Goal: Task Accomplishment & Management: Manage account settings

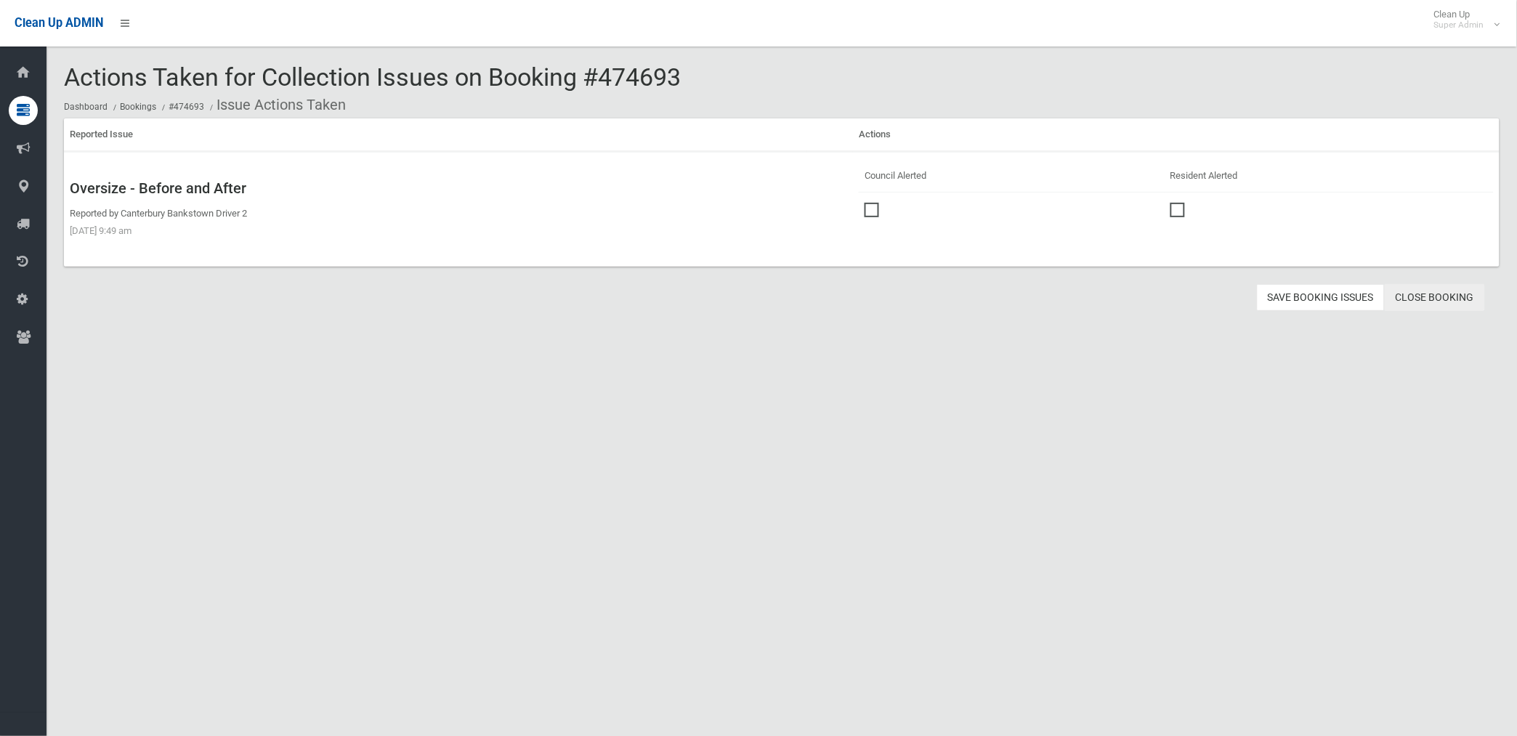
click at [1442, 296] on link "Close Booking" at bounding box center [1435, 297] width 100 height 27
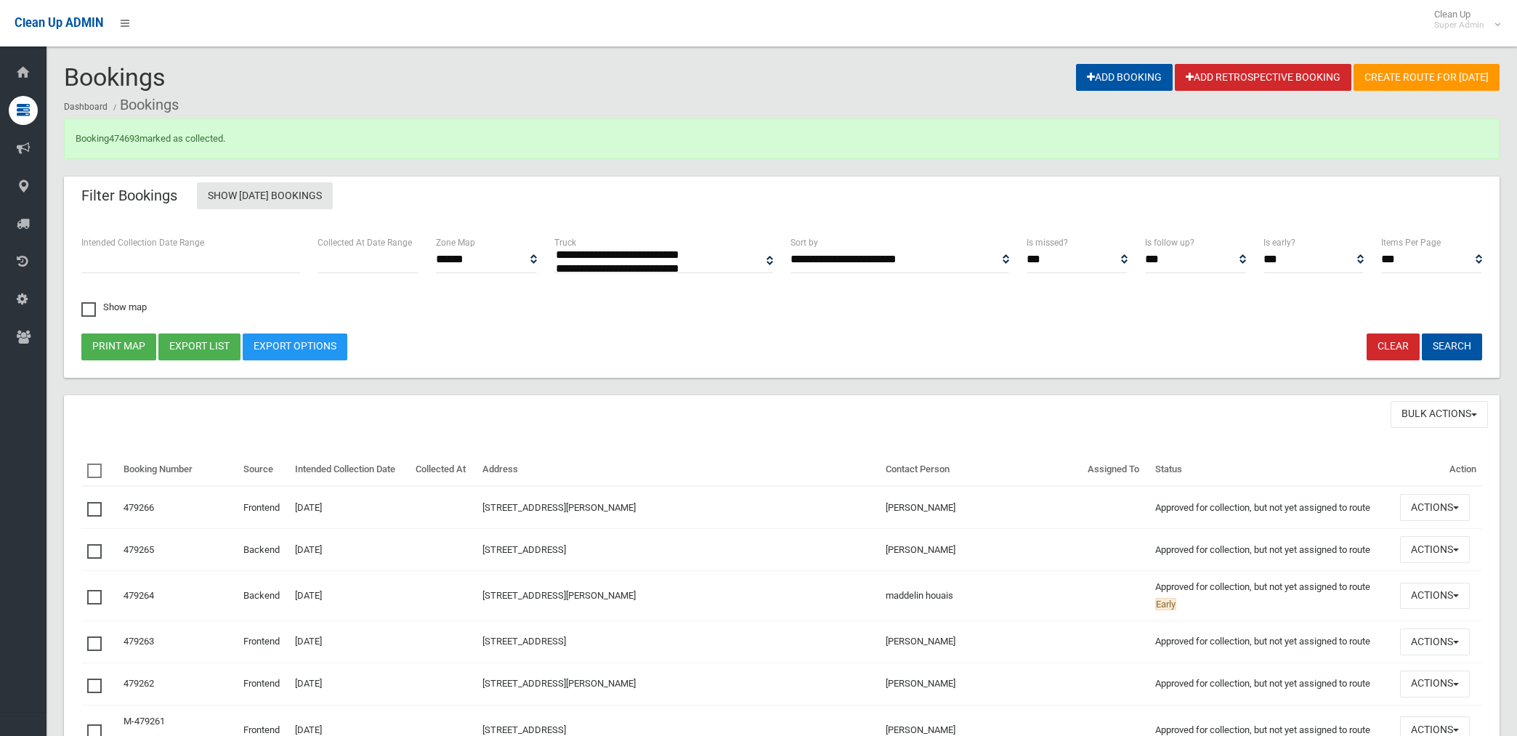
select select
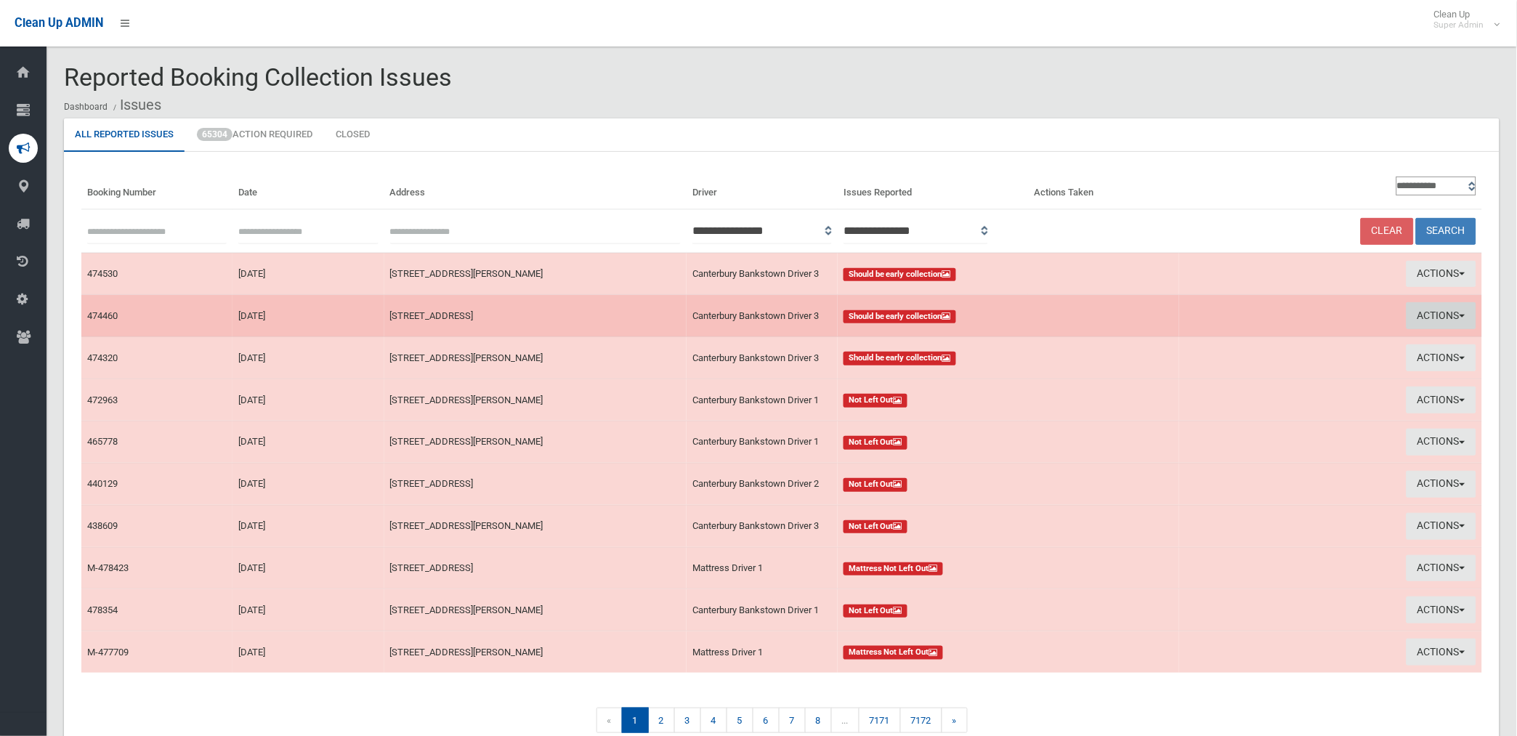
click at [1429, 310] on button "Actions" at bounding box center [1442, 315] width 70 height 27
click at [1240, 342] on link "View Booking" at bounding box center [1272, 346] width 173 height 25
click at [1432, 309] on button "Actions" at bounding box center [1442, 315] width 70 height 27
click at [1227, 373] on link "Take Action" at bounding box center [1272, 370] width 173 height 25
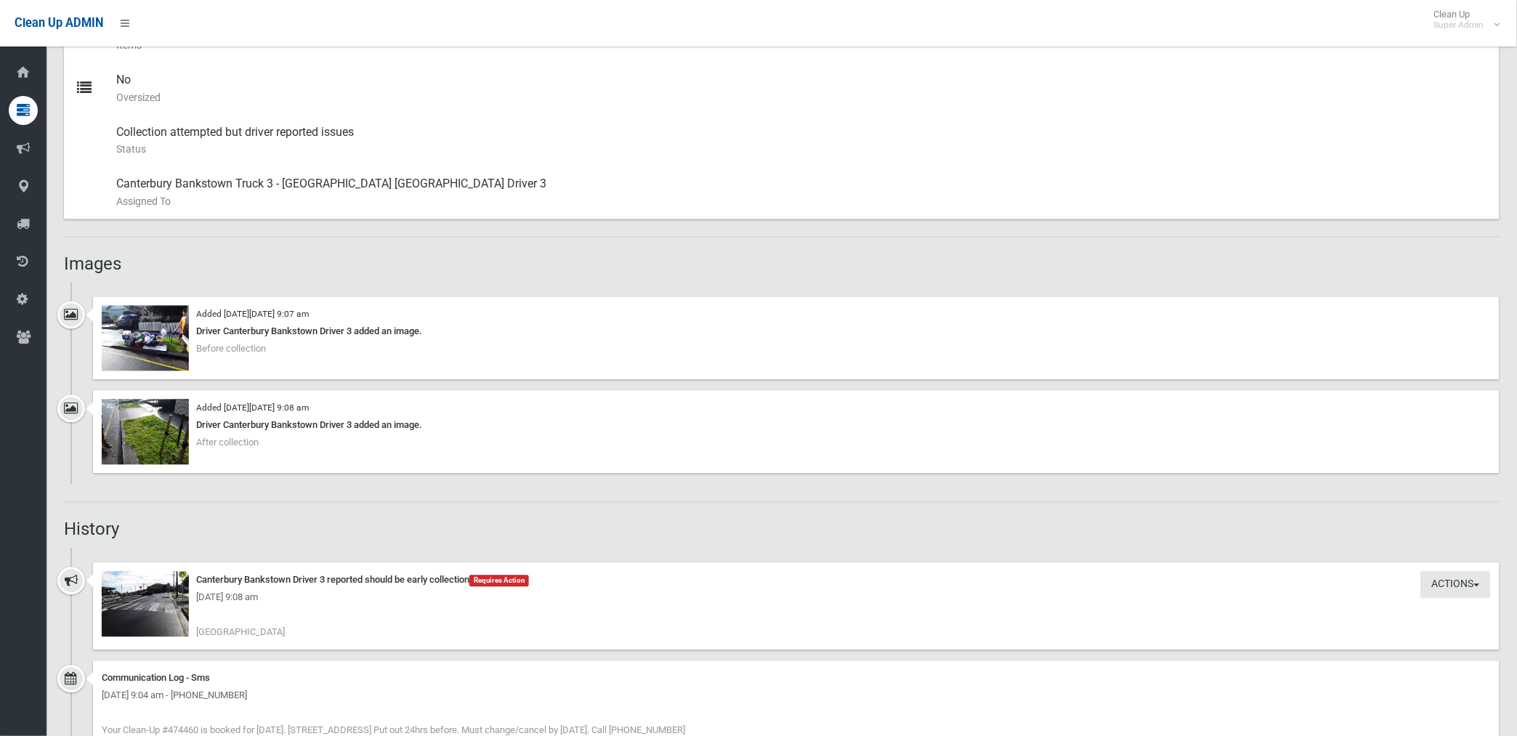
scroll to position [727, 0]
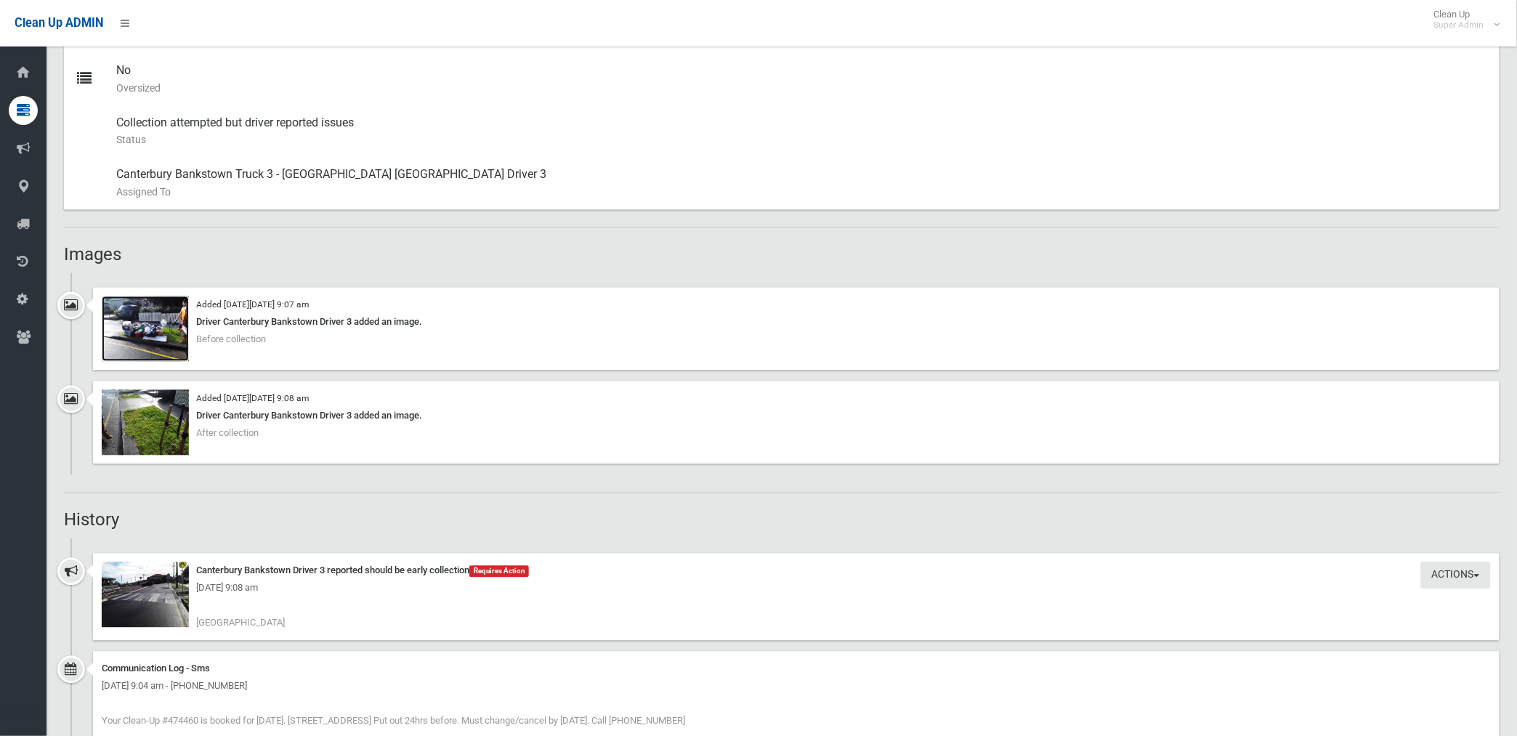
click at [158, 336] on img at bounding box center [145, 328] width 87 height 65
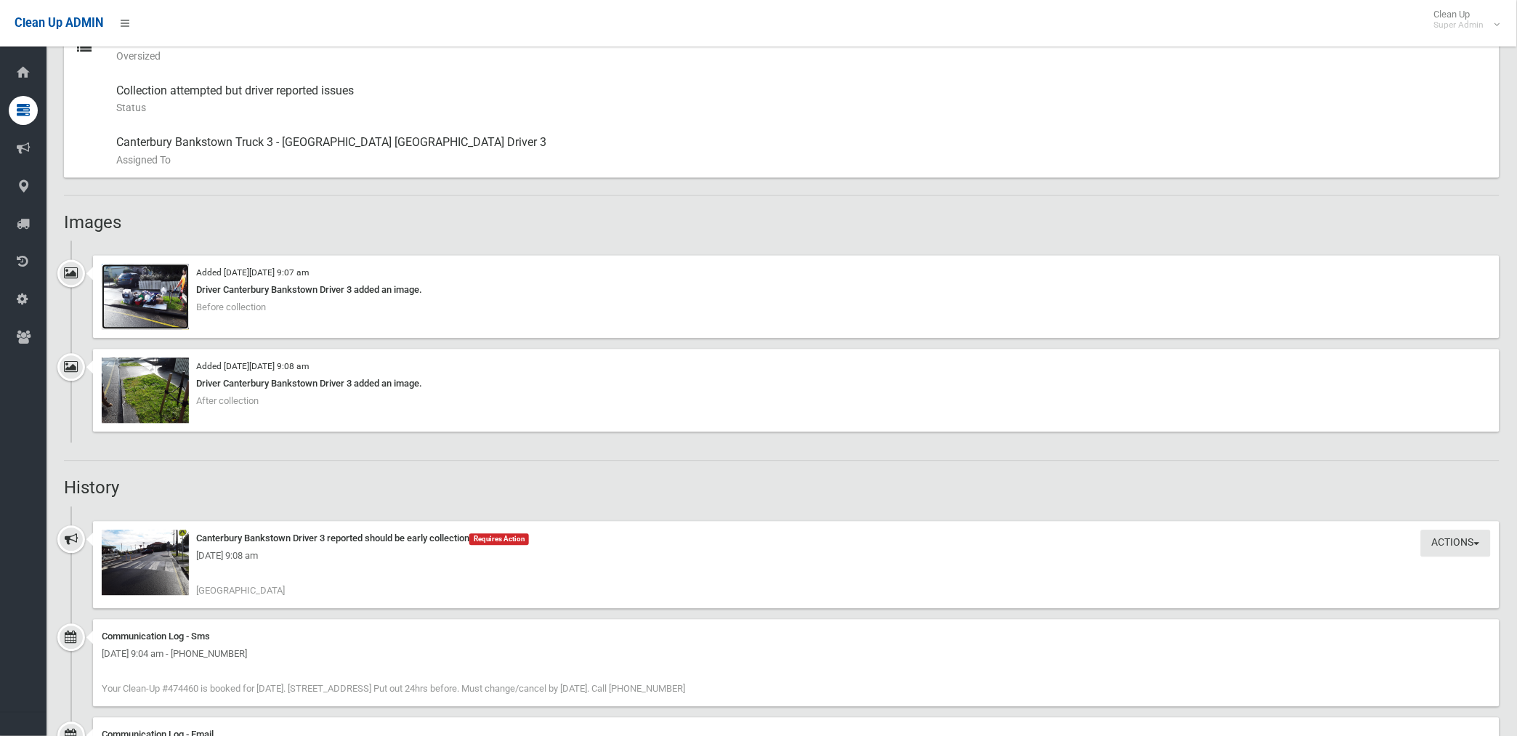
scroll to position [807, 0]
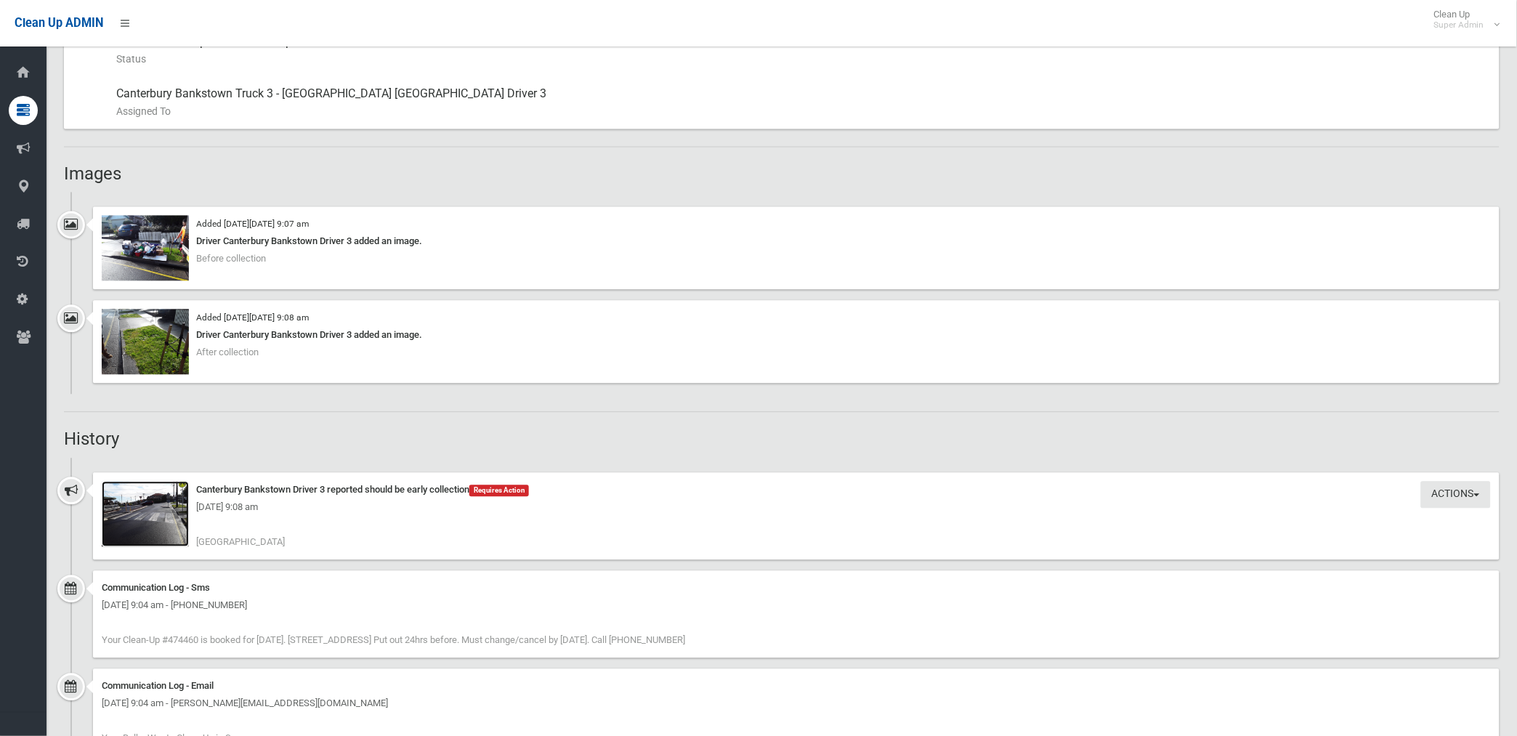
click at [172, 525] on img at bounding box center [145, 514] width 87 height 65
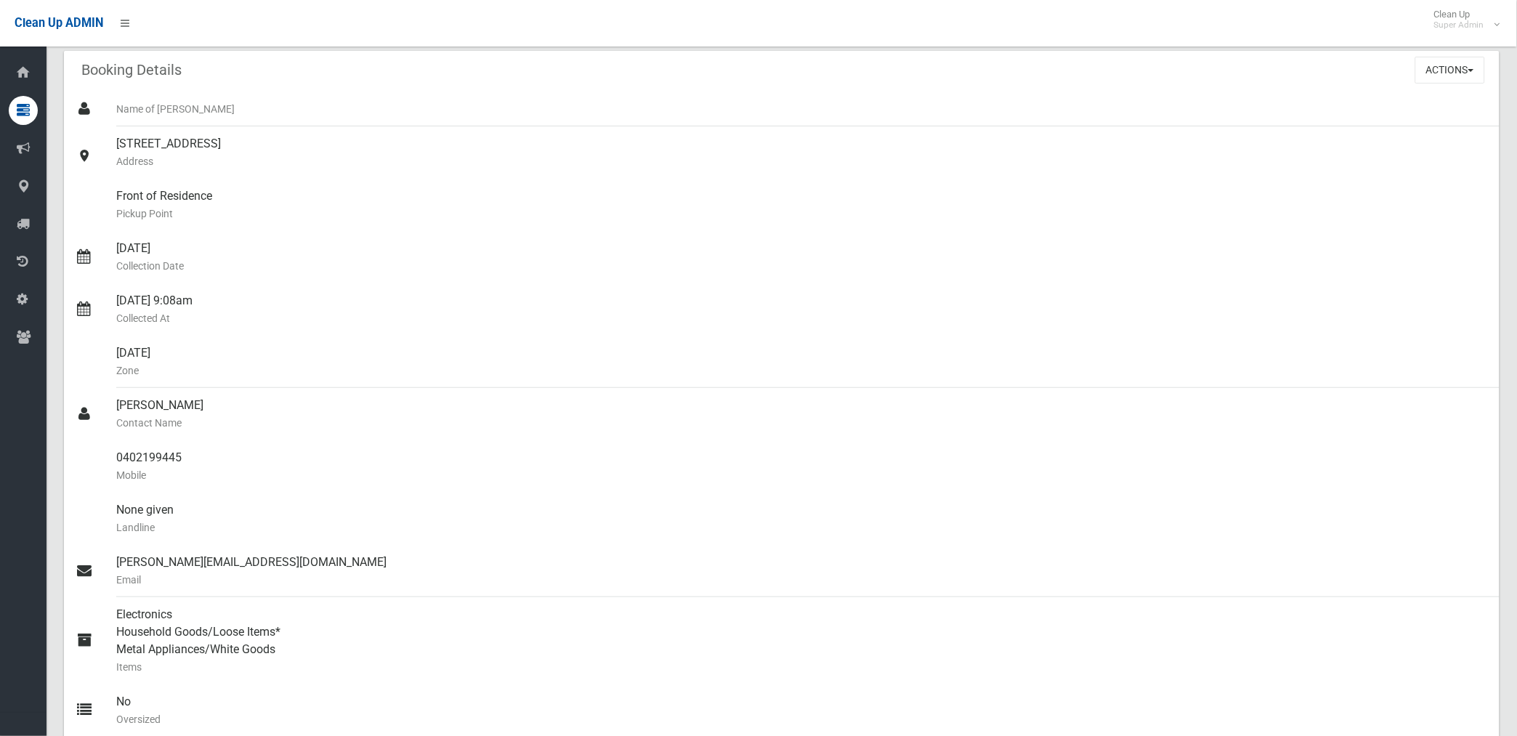
scroll to position [0, 0]
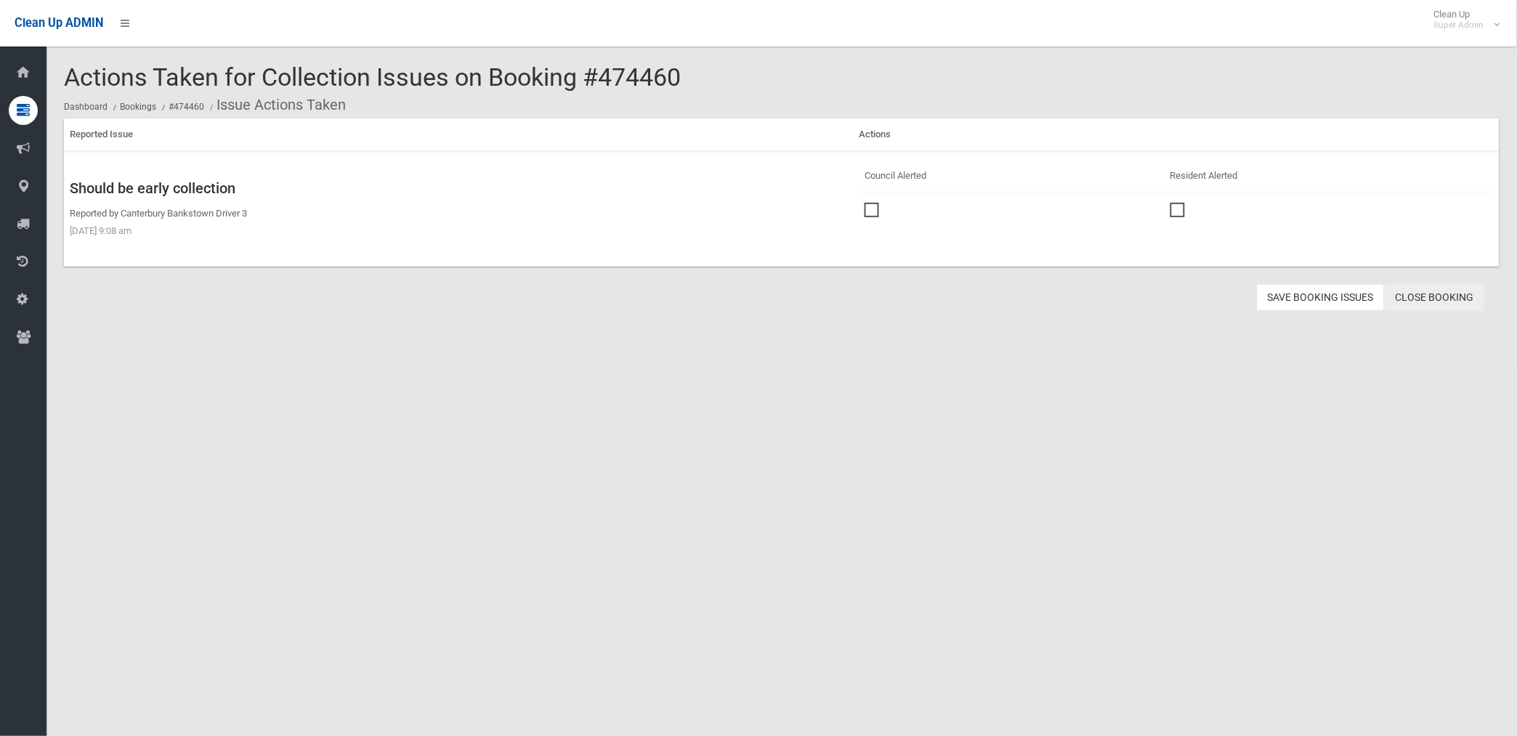
click at [1429, 295] on link "Close Booking" at bounding box center [1435, 297] width 100 height 27
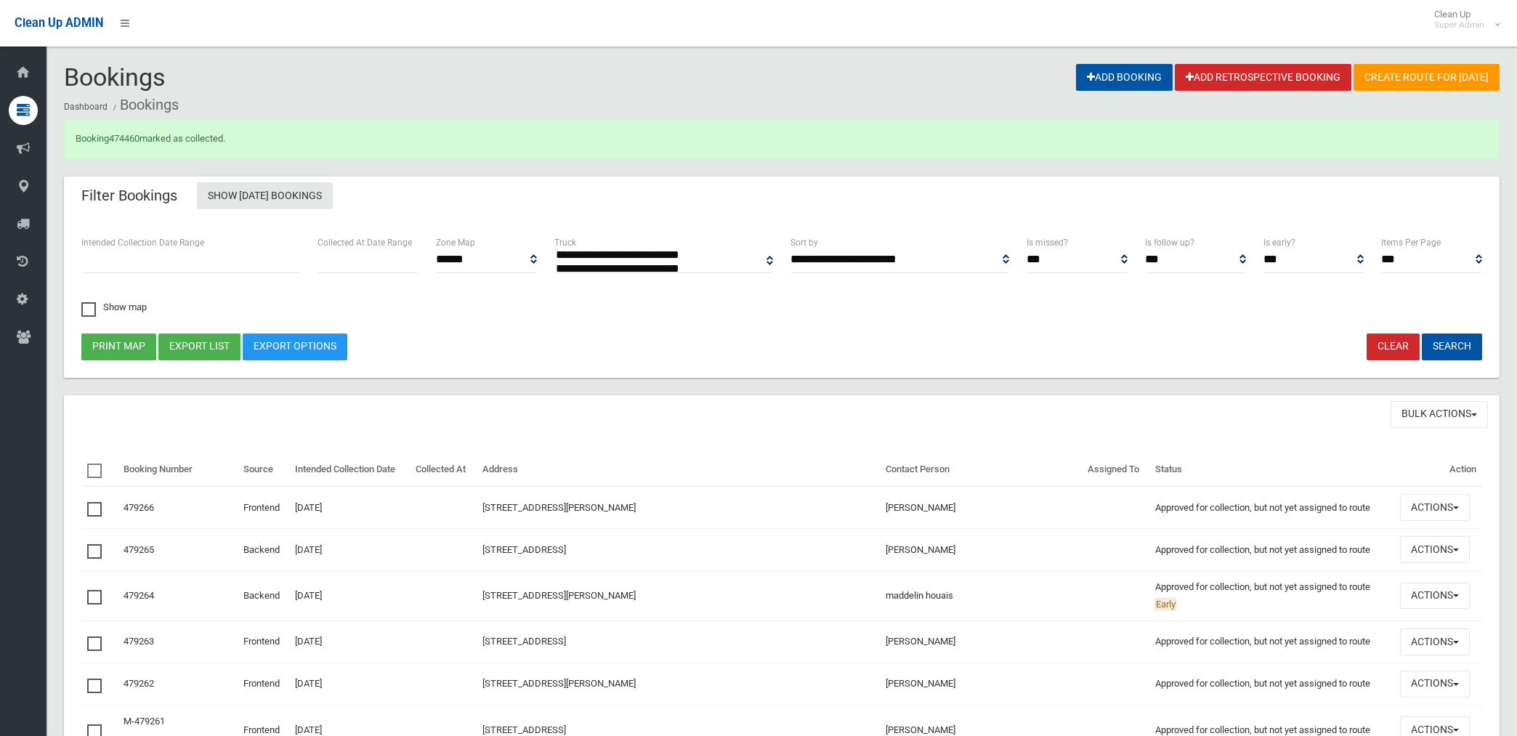
select select
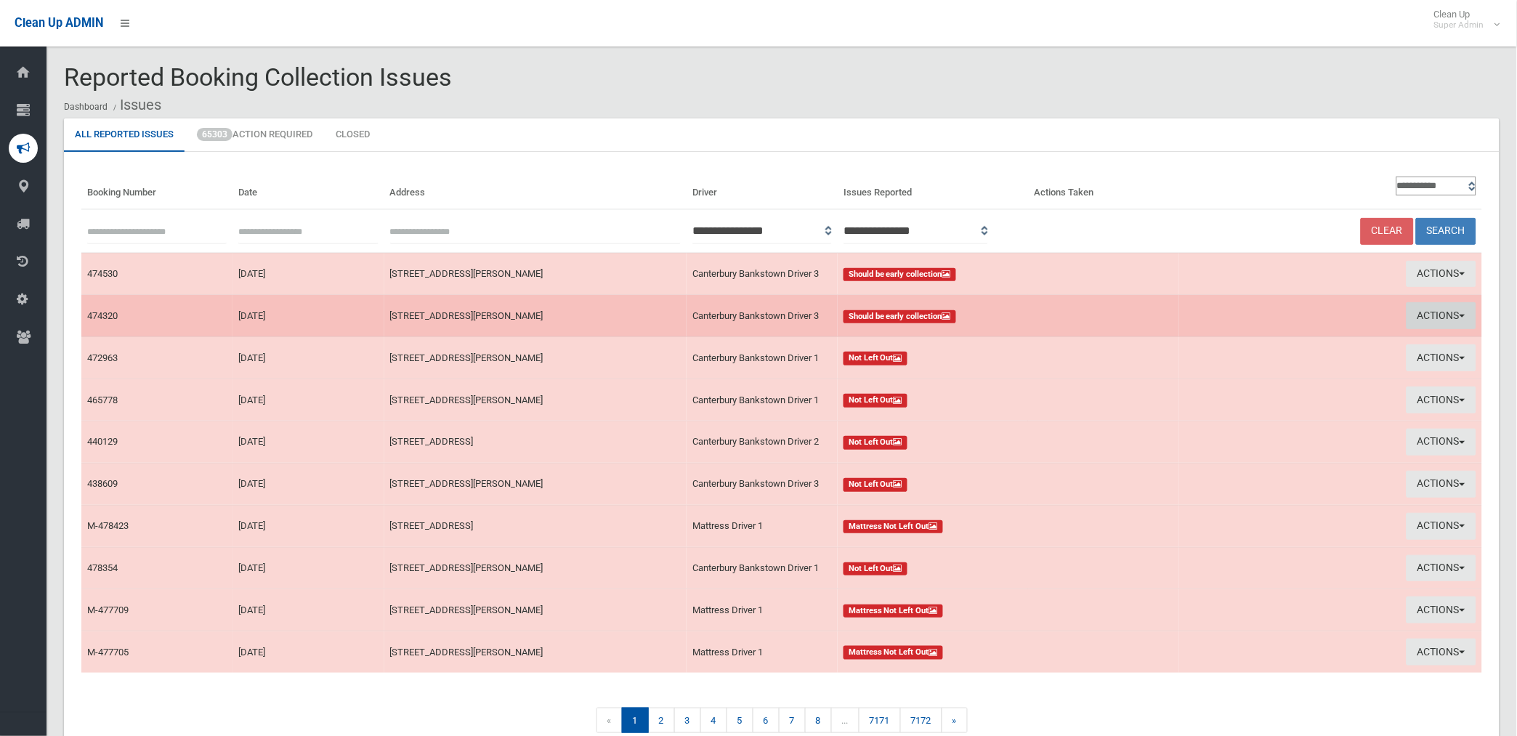
click at [1437, 308] on button "Actions" at bounding box center [1442, 315] width 70 height 27
click at [1236, 342] on link "View Booking" at bounding box center [1272, 346] width 173 height 25
click at [1433, 315] on button "Actions" at bounding box center [1442, 315] width 70 height 27
click at [1239, 376] on link "Take Action" at bounding box center [1272, 370] width 173 height 25
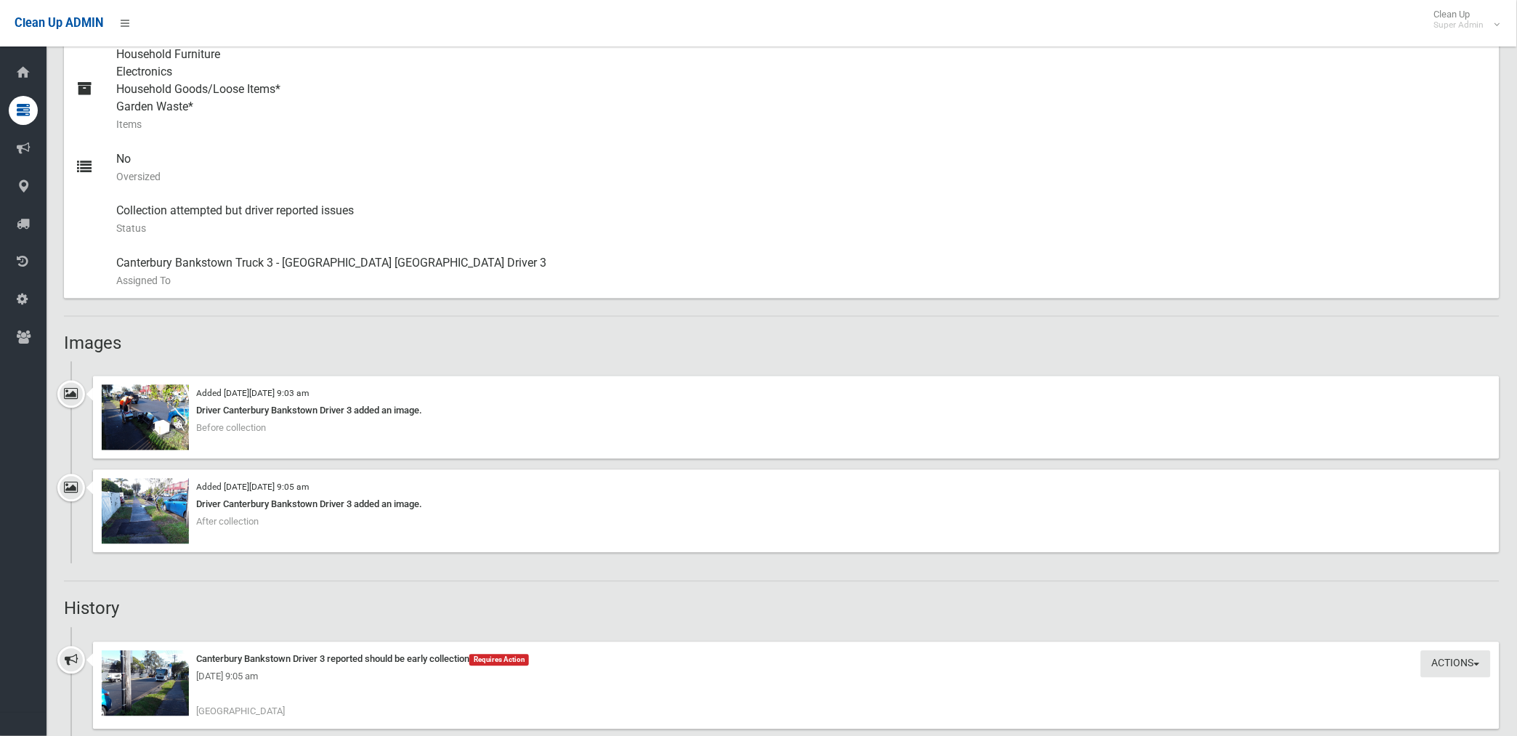
scroll to position [727, 0]
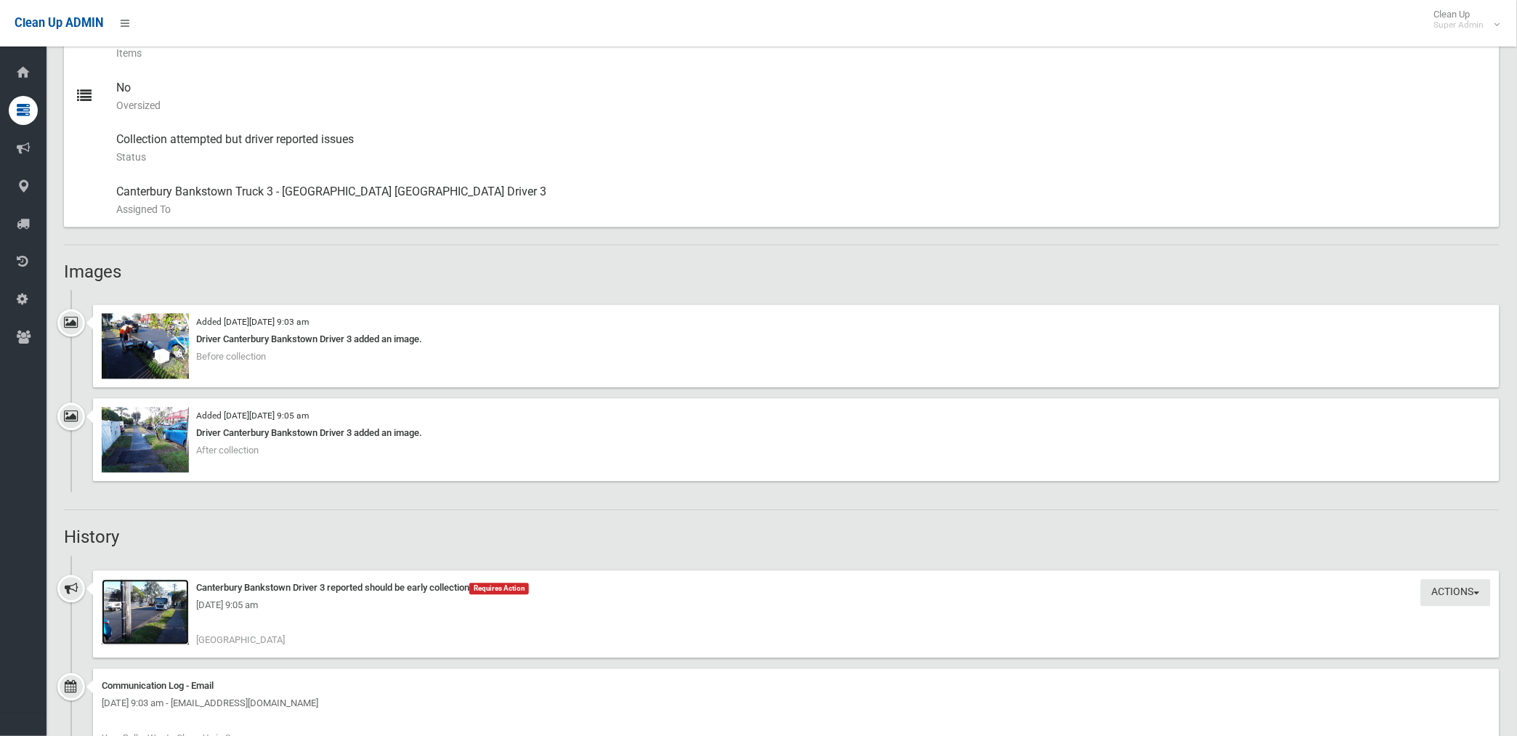
click at [173, 626] on img at bounding box center [145, 612] width 87 height 65
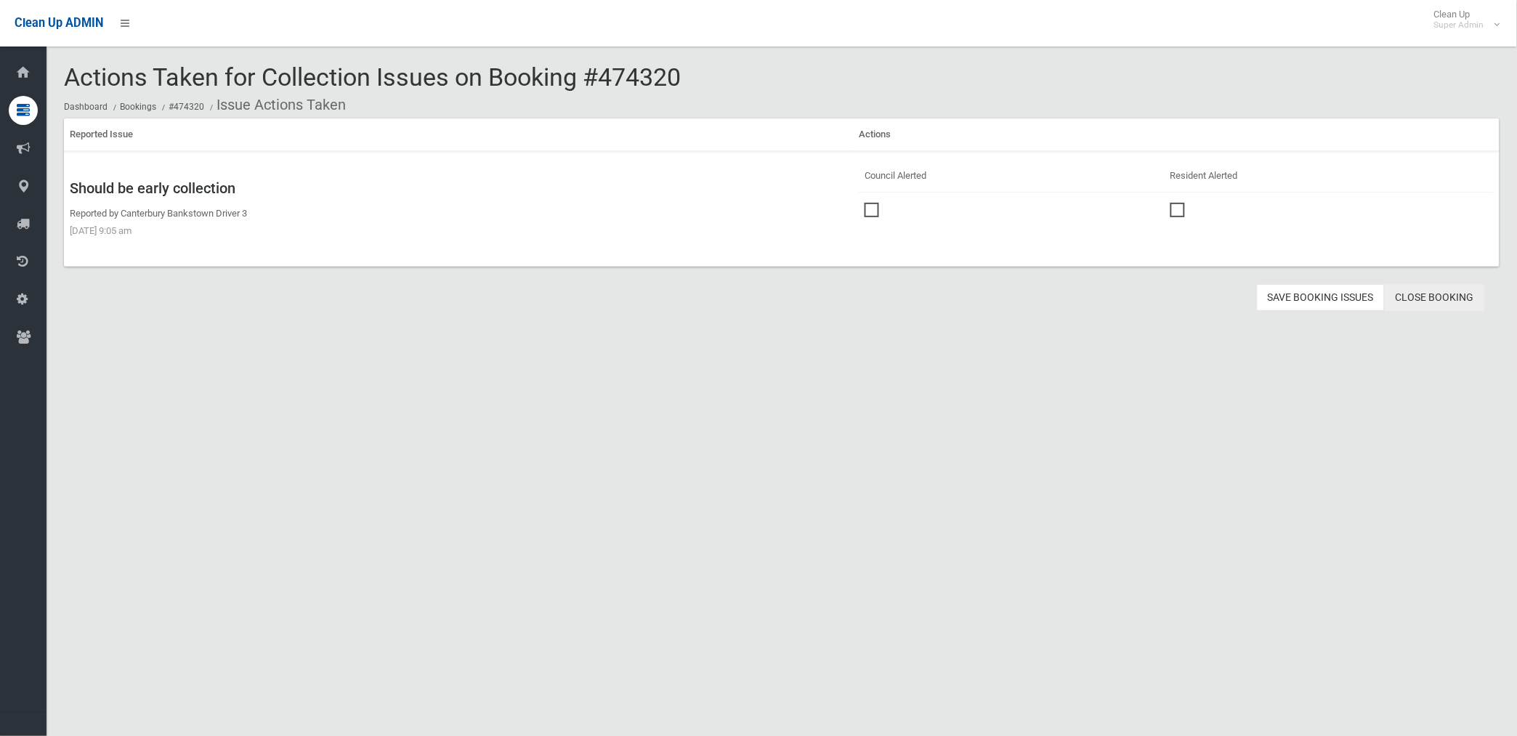
click at [1426, 292] on link "Close Booking" at bounding box center [1435, 297] width 100 height 27
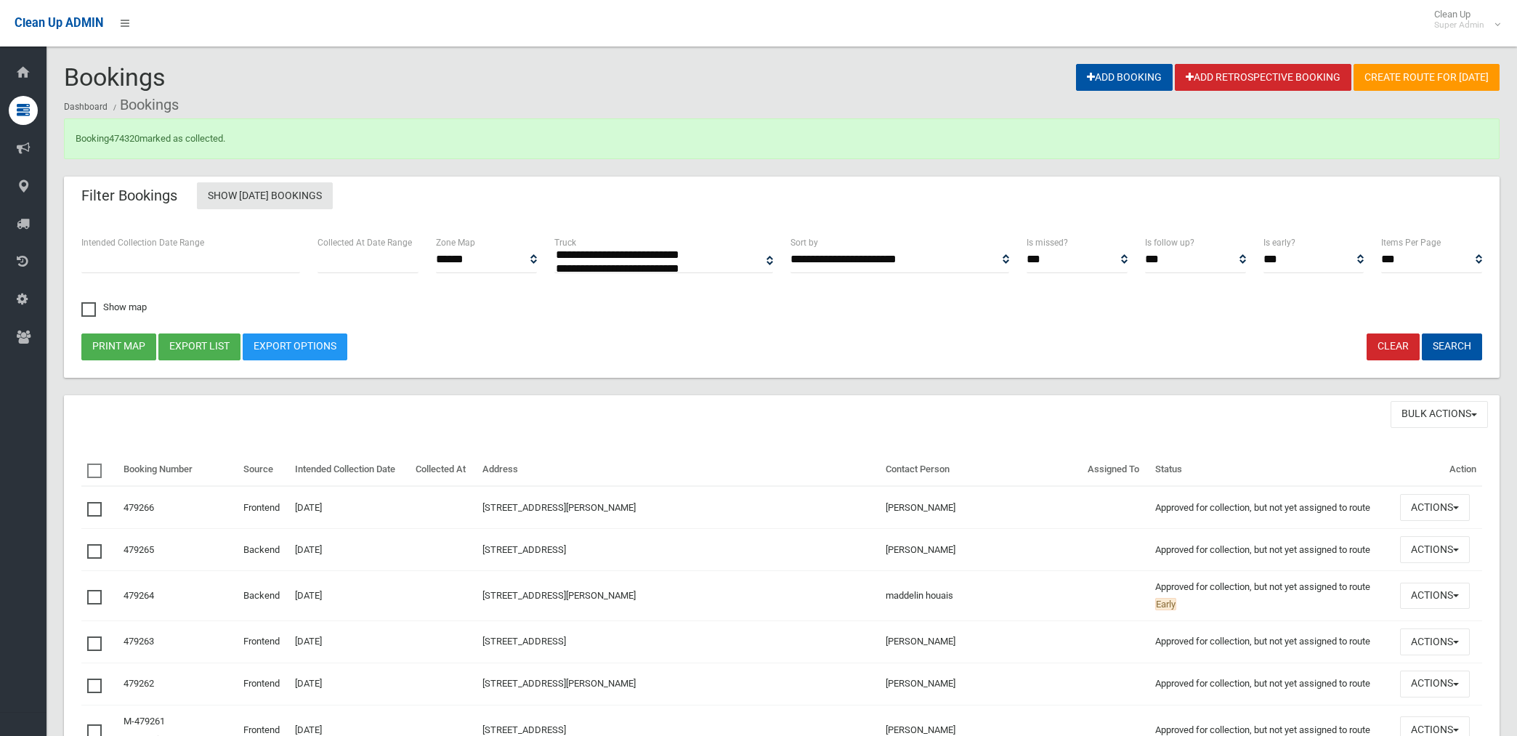
select select
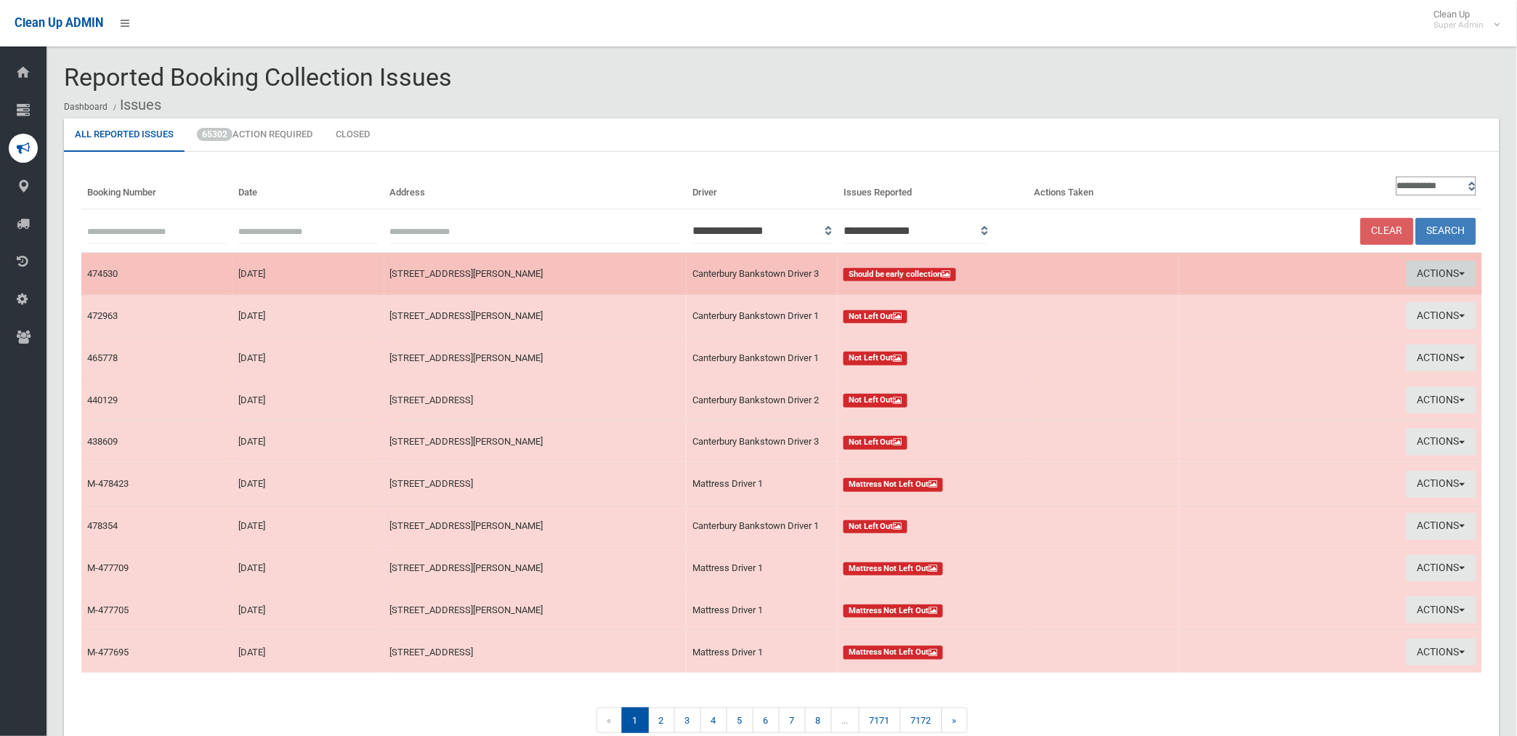
click at [1443, 270] on button "Actions" at bounding box center [1442, 274] width 70 height 27
click at [1208, 330] on link "Take Action" at bounding box center [1272, 329] width 173 height 25
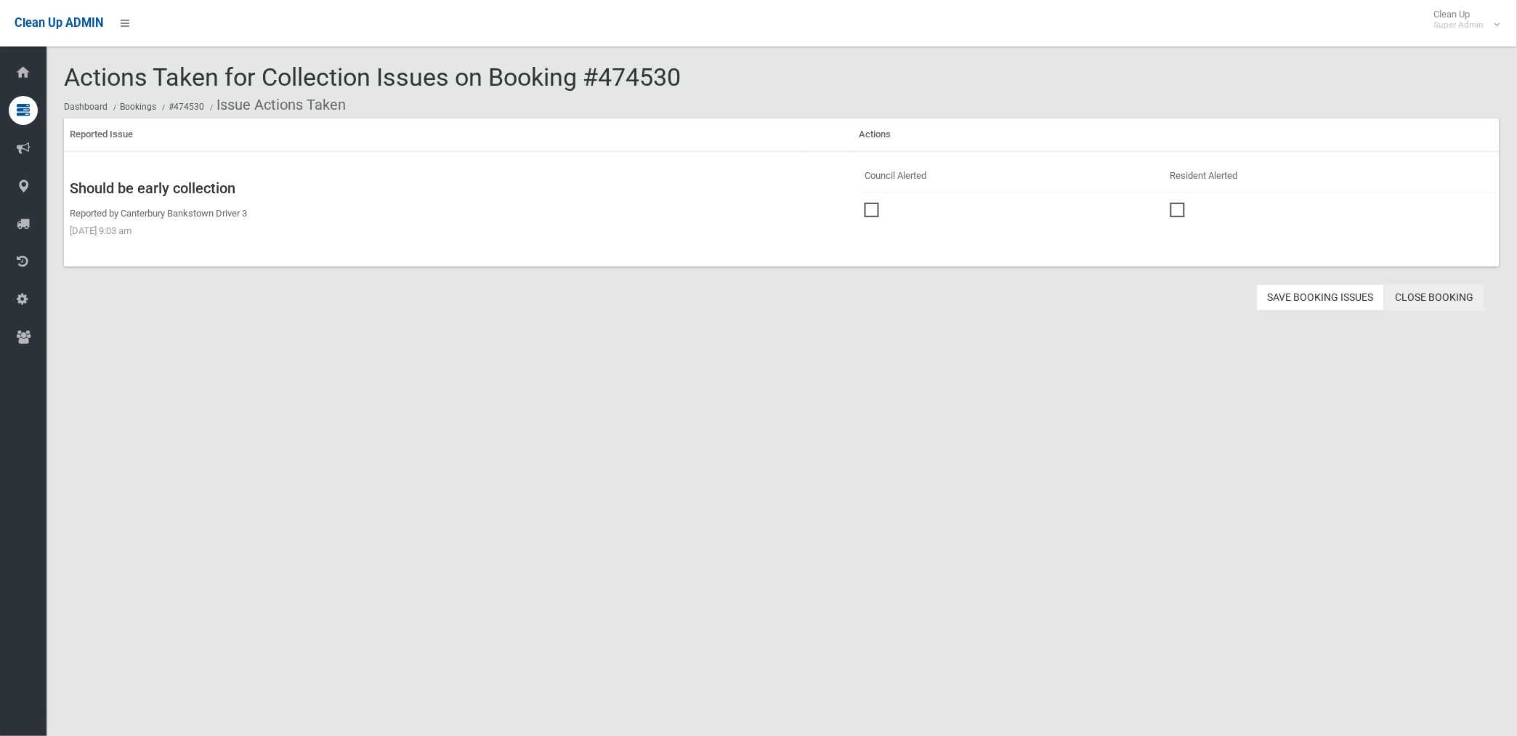
click at [1434, 296] on link "Close Booking" at bounding box center [1435, 297] width 100 height 27
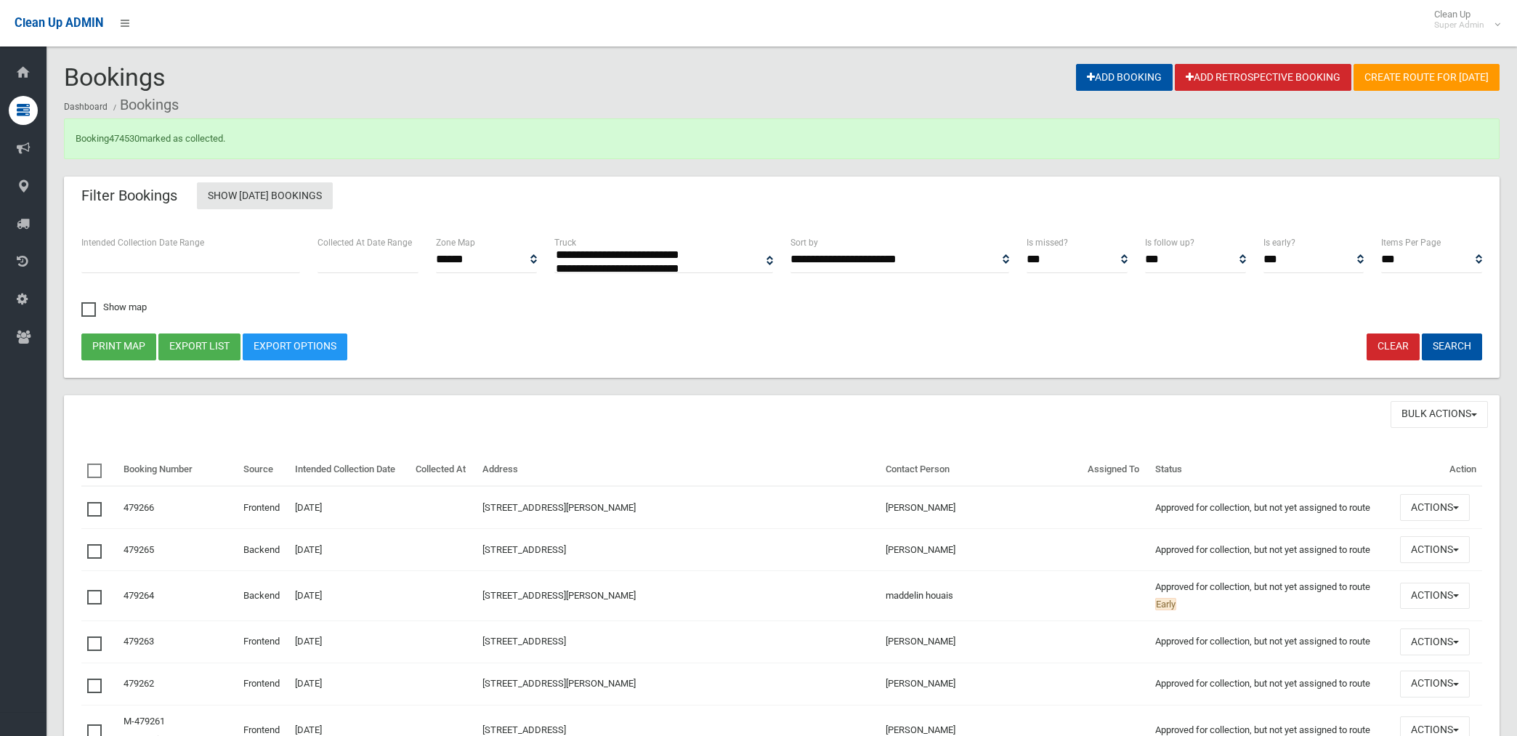
select select
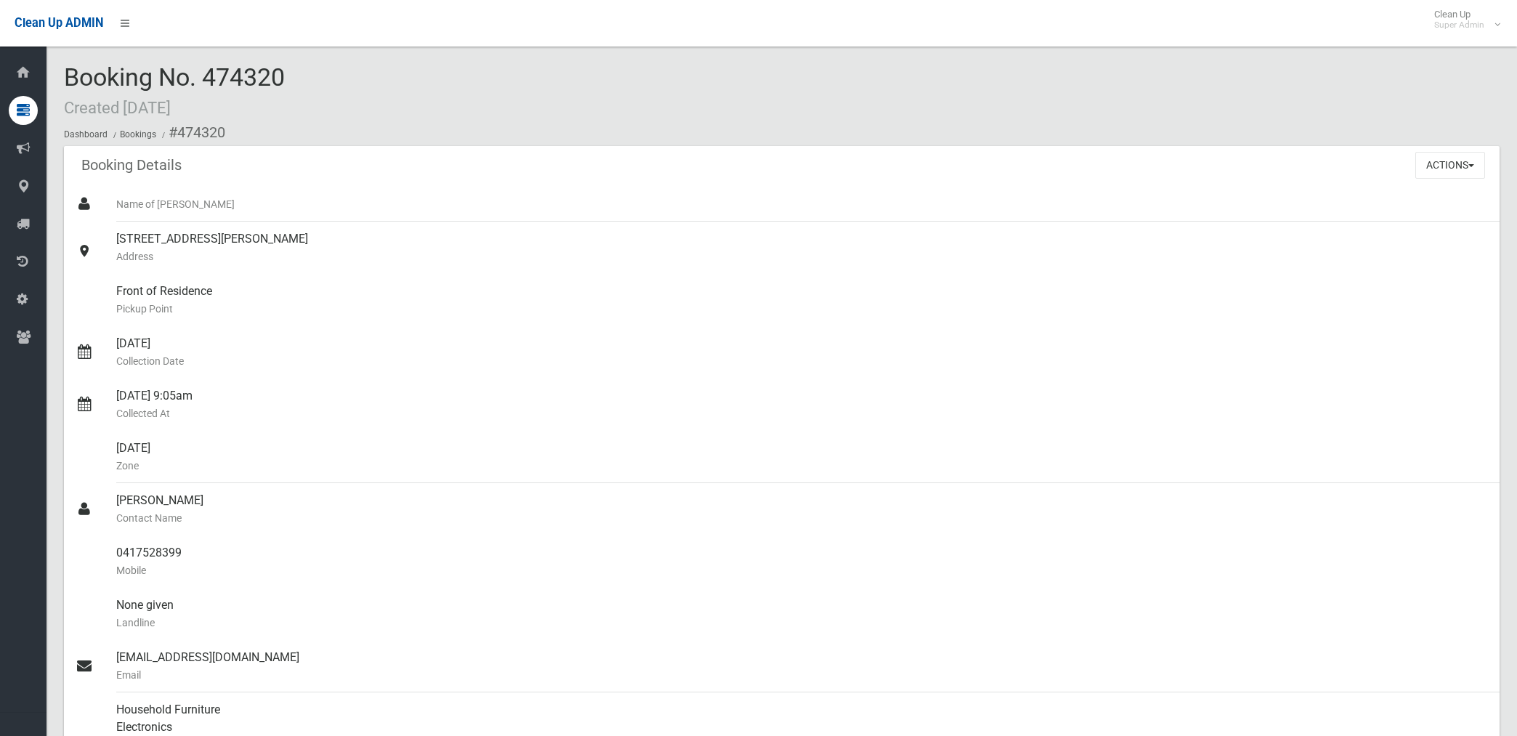
scroll to position [727, 0]
